Goal: Transaction & Acquisition: Purchase product/service

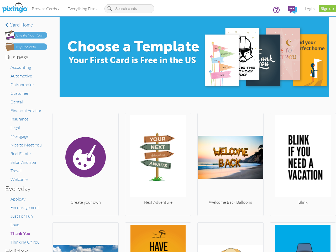
click at [168, 126] on img at bounding box center [158, 157] width 66 height 84
click at [46, 9] on body "Toggle navigation Visit Pixingo Mobile Browse Cards Business Accounting Automot…" at bounding box center [168, 126] width 336 height 252
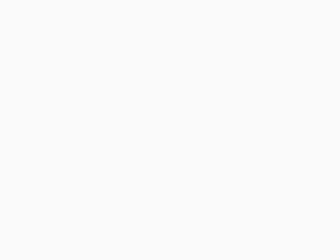
click at [84, 9] on body at bounding box center [168, 126] width 336 height 252
click at [85, 163] on body at bounding box center [168, 126] width 336 height 252
click at [156, 163] on body at bounding box center [168, 126] width 336 height 252
click at [228, 163] on body at bounding box center [168, 126] width 336 height 252
click at [299, 163] on body at bounding box center [168, 126] width 336 height 252
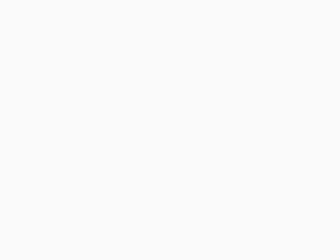
click at [85, 236] on body at bounding box center [168, 126] width 336 height 252
click at [156, 236] on body at bounding box center [168, 126] width 336 height 252
click at [228, 236] on body at bounding box center [168, 126] width 336 height 252
